Goal: Information Seeking & Learning: Learn about a topic

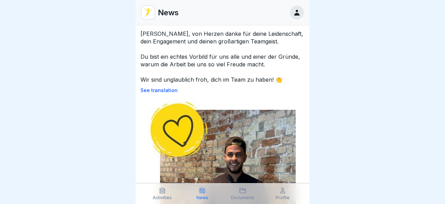
scroll to position [395, 0]
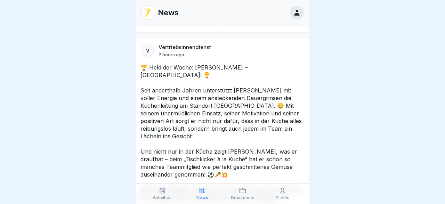
drag, startPoint x: 306, startPoint y: 28, endPoint x: 307, endPoint y: 34, distance: 5.9
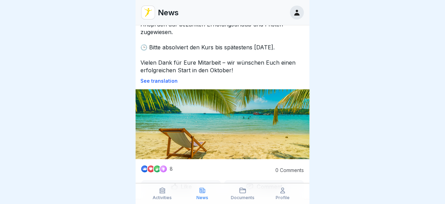
scroll to position [1, 0]
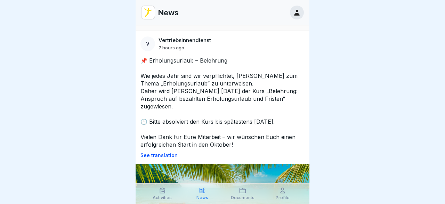
click at [153, 152] on p "See translation" at bounding box center [222, 155] width 164 height 6
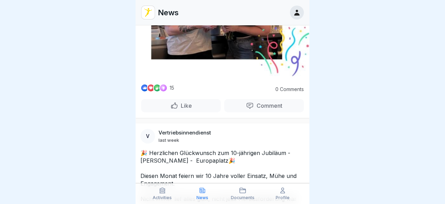
scroll to position [2384, 0]
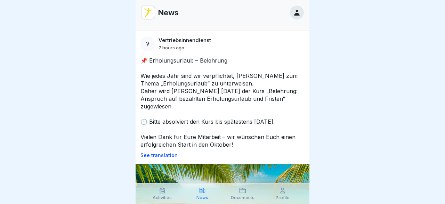
click at [150, 144] on div "📌 Erholungsurlaub – Belehrung Wie jedes Jahr sind wir verpflichtet, Euch zum Th…" at bounding box center [222, 107] width 174 height 101
click at [151, 152] on p "See translation" at bounding box center [222, 155] width 164 height 6
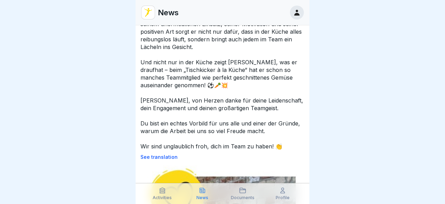
scroll to position [339, 0]
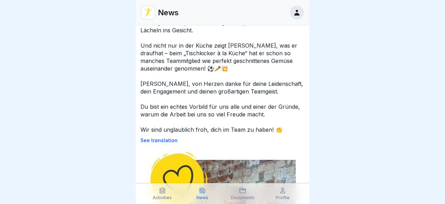
click at [160, 141] on p "See translation" at bounding box center [222, 141] width 164 height 6
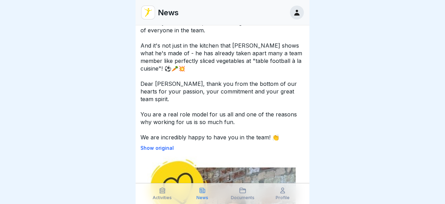
drag, startPoint x: 131, startPoint y: 150, endPoint x: 214, endPoint y: 115, distance: 90.4
click at [214, 115] on body "News V Vertriebsinnendienst 7 hours ago 📌 Recreational leave - instruction As e…" at bounding box center [222, 102] width 445 height 204
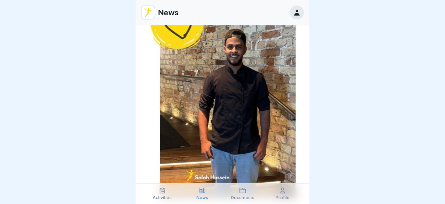
scroll to position [670, 0]
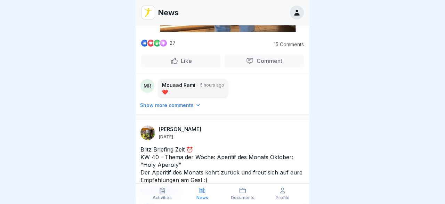
click at [162, 102] on p "Show more comments" at bounding box center [166, 105] width 53 height 7
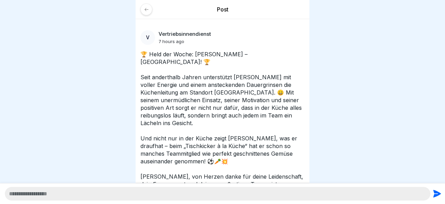
scroll to position [190, 0]
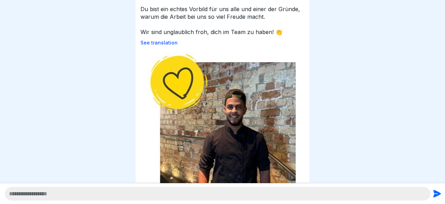
click at [159, 40] on p "See translation" at bounding box center [222, 43] width 164 height 6
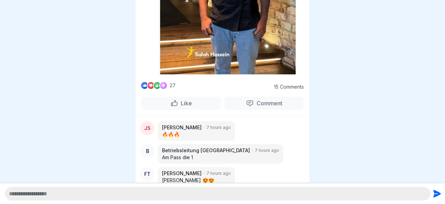
scroll to position [572, 0]
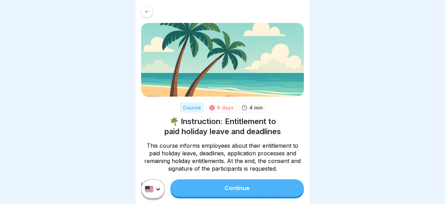
click at [223, 188] on link "Continue" at bounding box center [236, 187] width 133 height 17
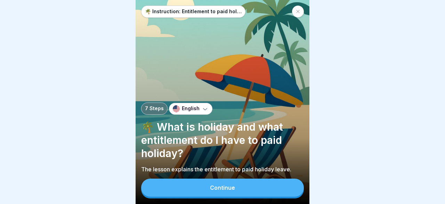
click at [228, 182] on button "Continue" at bounding box center [222, 188] width 163 height 18
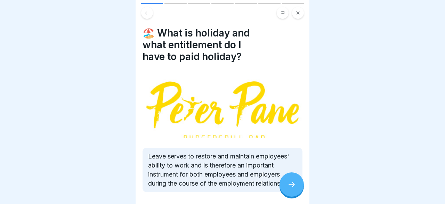
click at [293, 185] on icon at bounding box center [291, 184] width 8 height 8
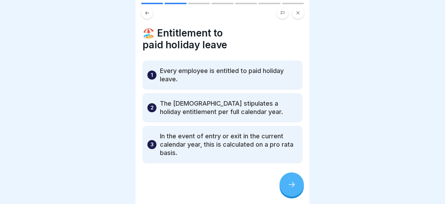
click at [293, 181] on div at bounding box center [291, 184] width 24 height 24
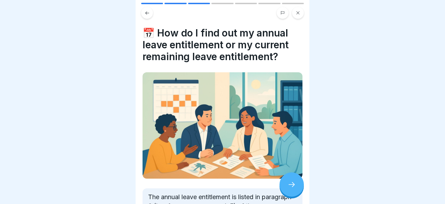
scroll to position [152, 0]
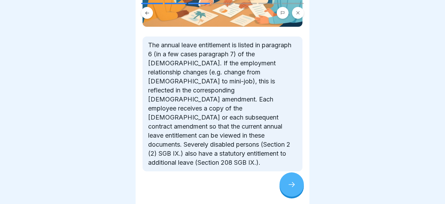
click at [288, 184] on icon at bounding box center [291, 184] width 8 height 8
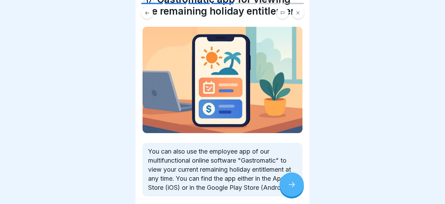
scroll to position [40, 0]
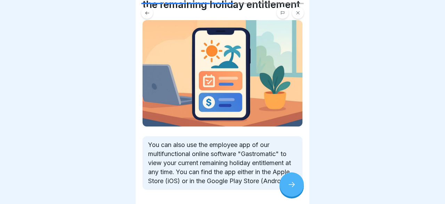
click at [294, 182] on icon at bounding box center [291, 184] width 8 height 8
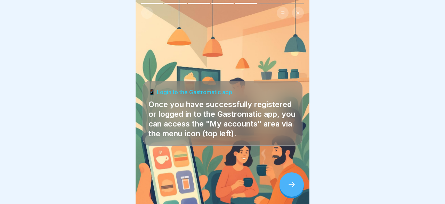
click at [292, 182] on icon at bounding box center [291, 184] width 8 height 8
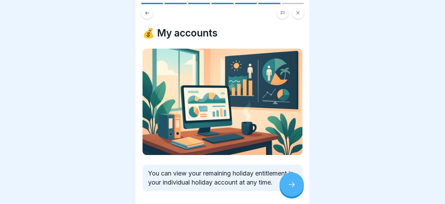
click at [295, 182] on icon at bounding box center [291, 184] width 8 height 8
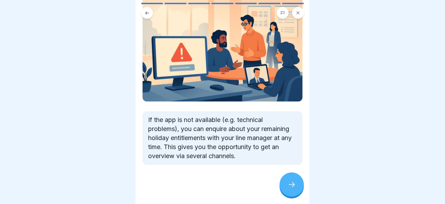
scroll to position [68, 0]
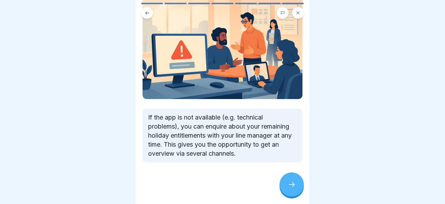
click at [291, 175] on div at bounding box center [291, 184] width 24 height 24
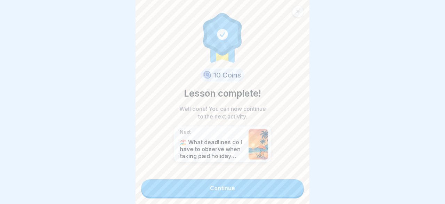
click at [235, 187] on link "Continue" at bounding box center [222, 187] width 163 height 17
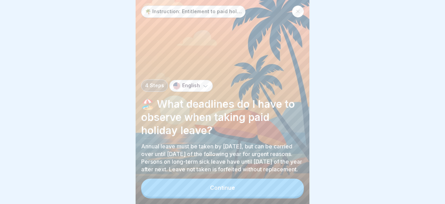
click at [239, 185] on button "Continue" at bounding box center [222, 188] width 163 height 18
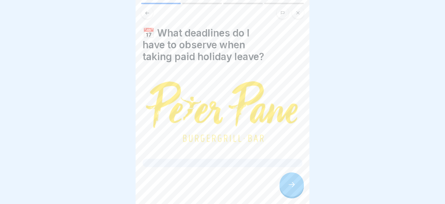
click at [293, 183] on icon at bounding box center [291, 184] width 8 height 8
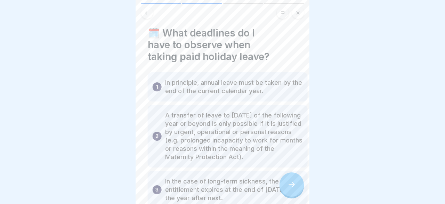
click at [237, 135] on p "A transfer of leave to 31 March of the following year or beyond is only possibl…" at bounding box center [234, 136] width 138 height 50
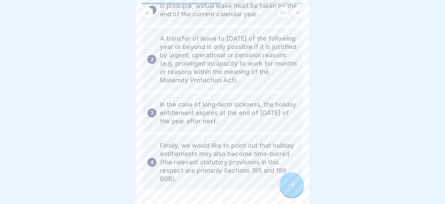
scroll to position [87, 0]
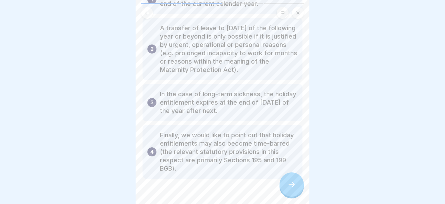
click at [297, 182] on div at bounding box center [291, 184] width 24 height 24
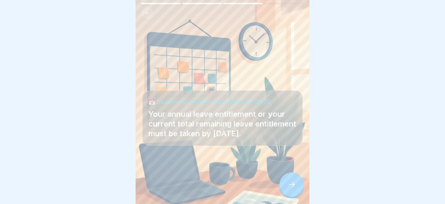
click at [292, 181] on div at bounding box center [291, 184] width 24 height 24
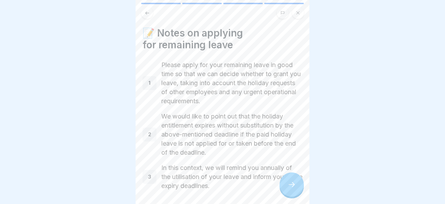
click at [291, 182] on icon at bounding box center [291, 184] width 8 height 8
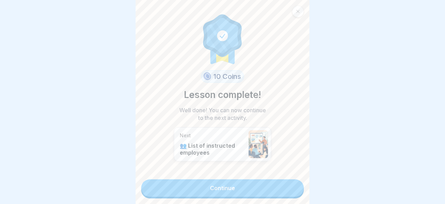
click at [256, 187] on link "Continue" at bounding box center [222, 187] width 163 height 17
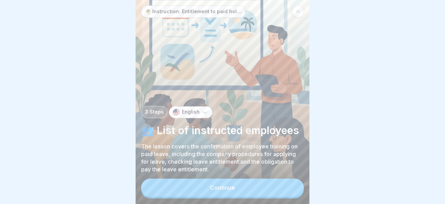
click at [216, 187] on div "Continue" at bounding box center [222, 187] width 25 height 6
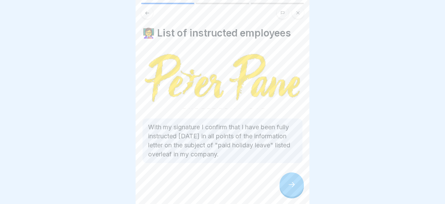
click at [293, 181] on div at bounding box center [291, 184] width 24 height 24
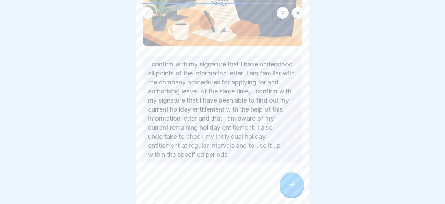
scroll to position [122, 0]
click at [289, 182] on icon at bounding box center [291, 184] width 8 height 8
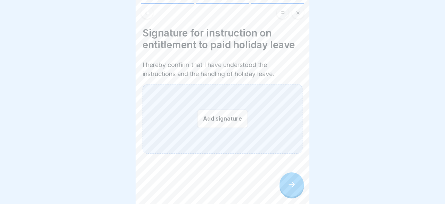
click at [230, 123] on button "Add signature" at bounding box center [222, 118] width 51 height 18
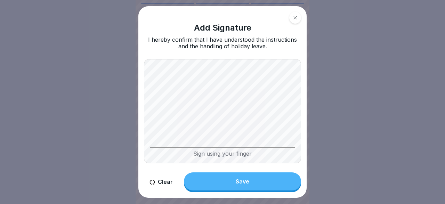
click at [232, 174] on button "Save" at bounding box center [242, 181] width 117 height 18
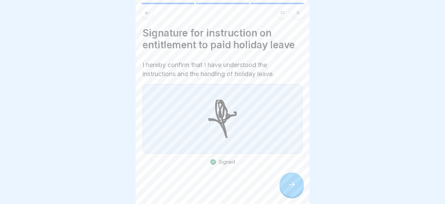
click at [297, 181] on div at bounding box center [291, 184] width 24 height 24
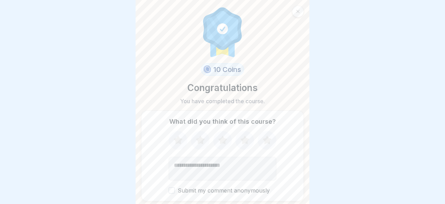
click at [178, 141] on icon at bounding box center [177, 139] width 9 height 9
click at [205, 140] on icon at bounding box center [200, 140] width 18 height 18
click at [224, 140] on icon at bounding box center [222, 139] width 9 height 9
click at [243, 141] on icon at bounding box center [244, 139] width 9 height 9
click at [268, 142] on icon at bounding box center [266, 139] width 9 height 9
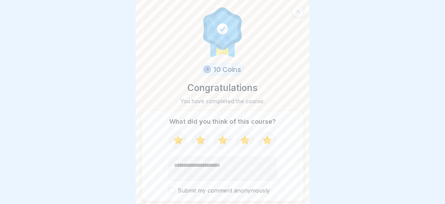
click at [234, 171] on textarea "Add comment (optional)" at bounding box center [222, 169] width 108 height 24
type textarea "**********"
click at [174, 187] on label "Submit my comment anonymously" at bounding box center [222, 190] width 108 height 7
click at [174, 187] on button "Submit my comment anonymously" at bounding box center [171, 190] width 6 height 6
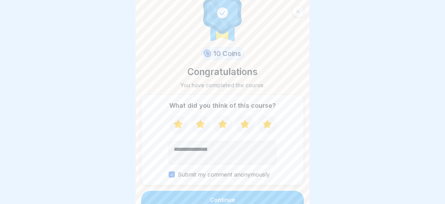
scroll to position [27, 0]
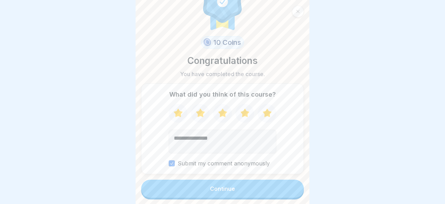
click at [230, 188] on div "Continue" at bounding box center [222, 188] width 25 height 6
